Goal: Information Seeking & Learning: Learn about a topic

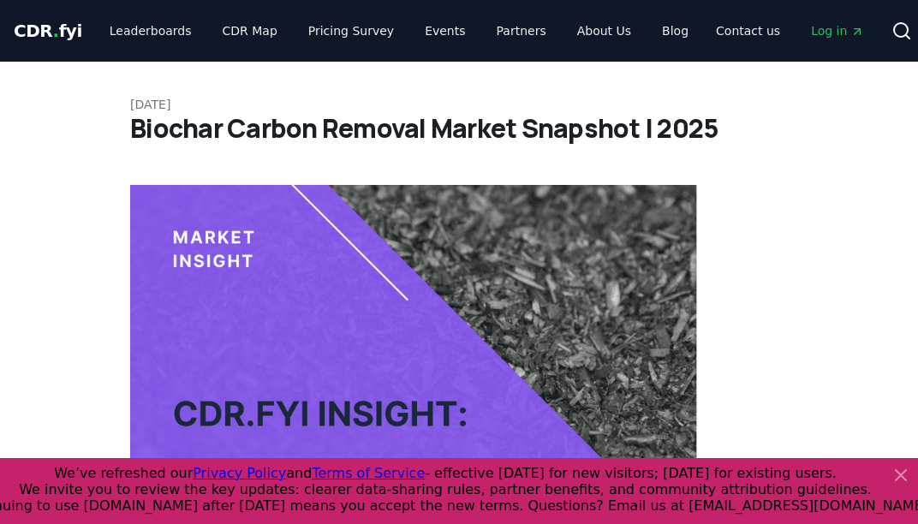
click at [896, 476] on icon at bounding box center [901, 475] width 21 height 21
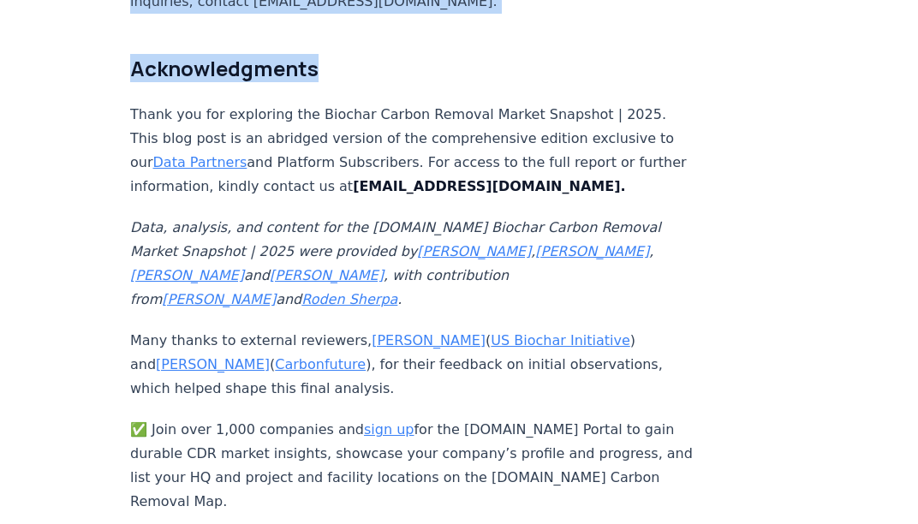
scroll to position [11311, 0]
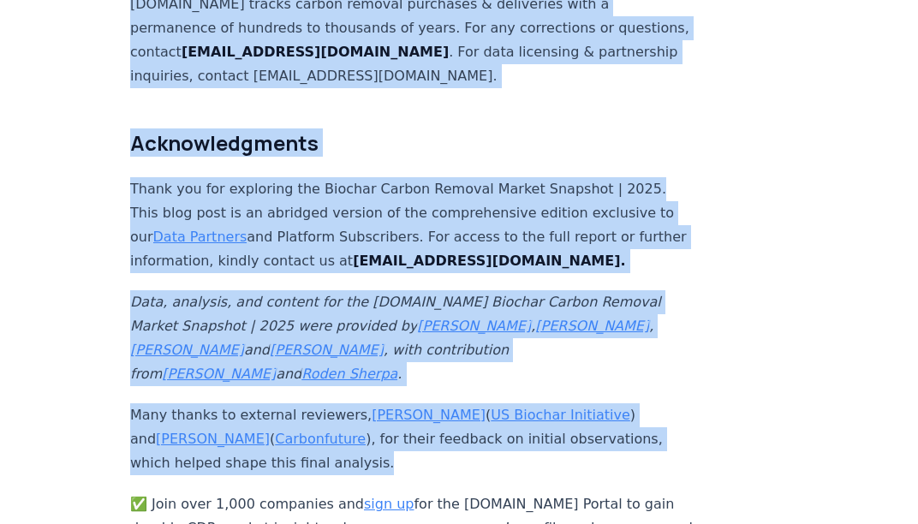
drag, startPoint x: 134, startPoint y: 22, endPoint x: 529, endPoint y: 409, distance: 553.6
copy article "Biochar Carbon Removal Market Snapshot | 2025 Highlights A total of 3.04 millio…"
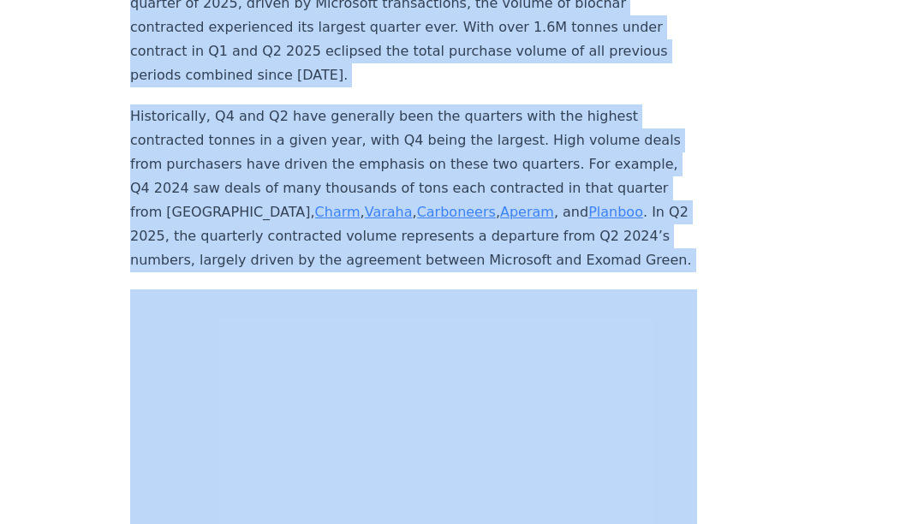
scroll to position [4682, 0]
